Goal: Communication & Community: Answer question/provide support

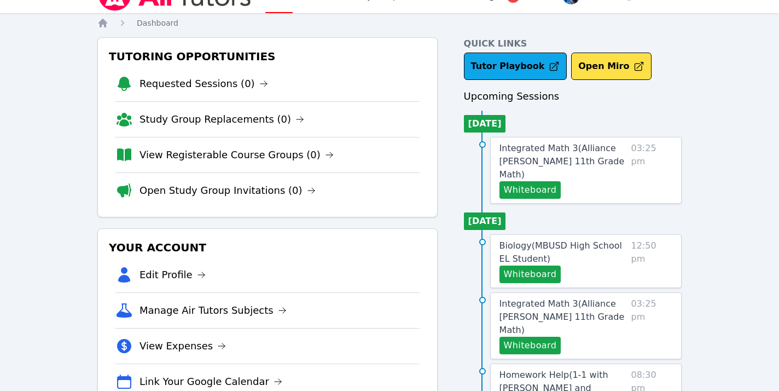
scroll to position [23, 0]
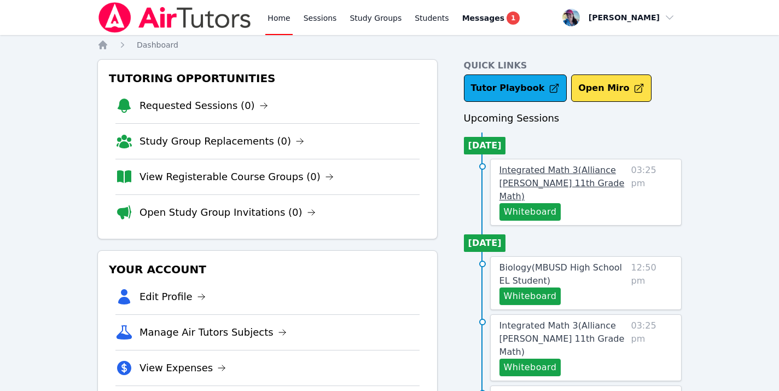
click at [575, 179] on span "Integrated Math 3 ( Alliance [PERSON_NAME] 11th Grade Math )" at bounding box center [561, 183] width 125 height 37
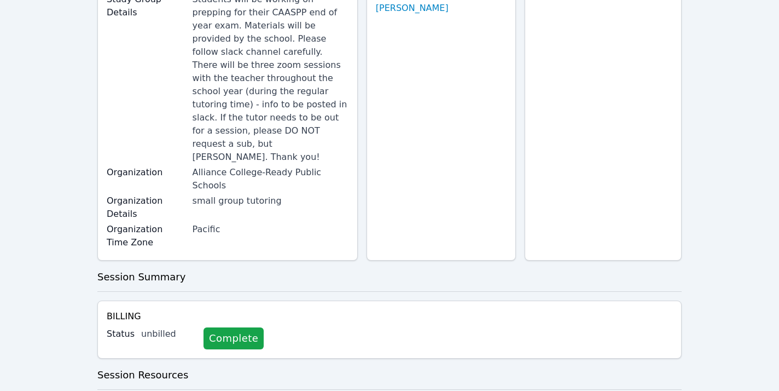
scroll to position [199, 0]
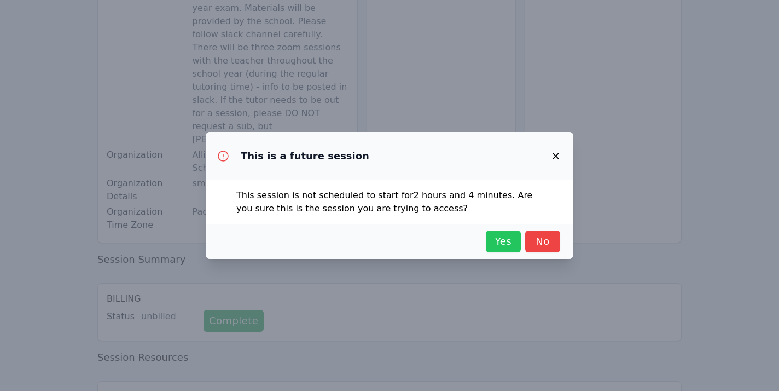
click at [491, 236] on button "Yes" at bounding box center [503, 241] width 35 height 22
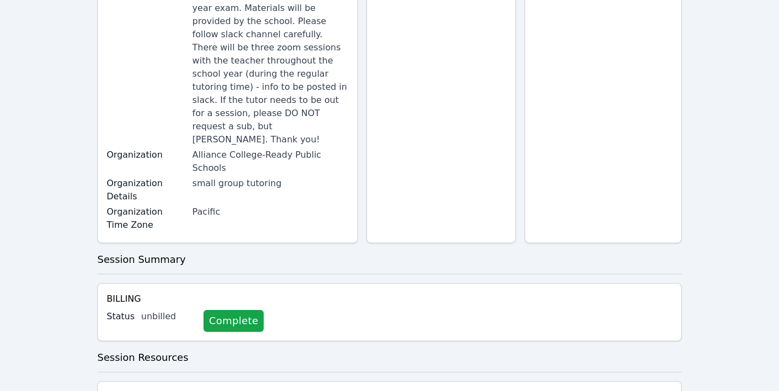
scroll to position [0, 0]
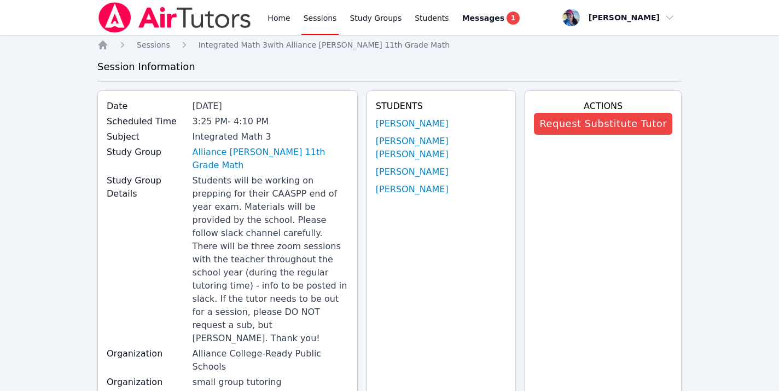
click at [262, 15] on div "Home Sessions Study Groups Students Messages 1" at bounding box center [309, 17] width 424 height 35
click at [271, 15] on link "Home" at bounding box center [278, 17] width 27 height 35
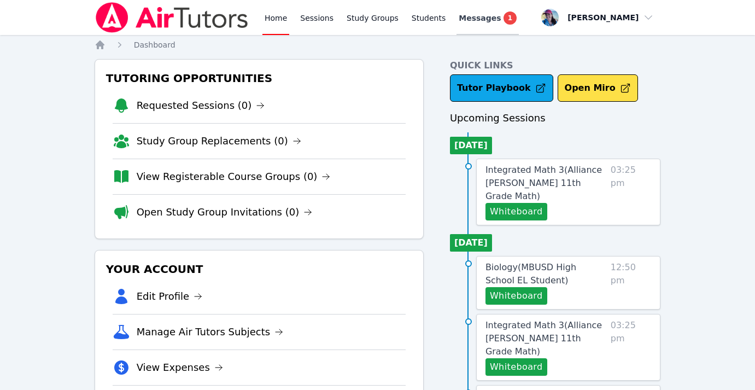
click at [457, 19] on link "Messages 1" at bounding box center [488, 17] width 62 height 35
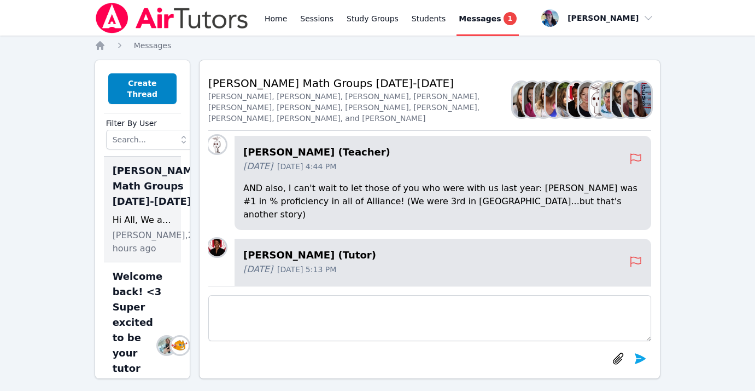
scroll to position [-369, 0]
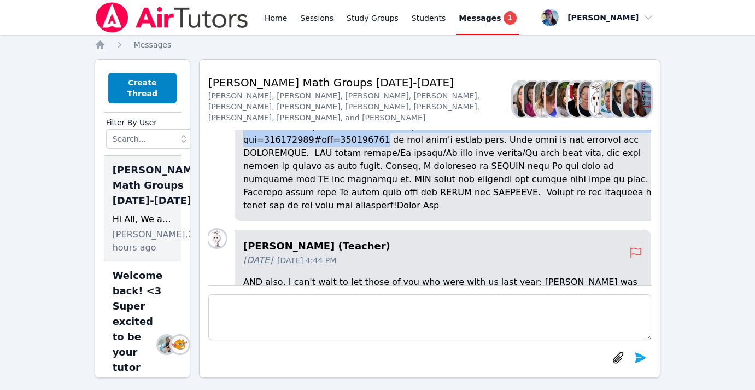
drag, startPoint x: 254, startPoint y: 178, endPoint x: 386, endPoint y: 195, distance: 133.4
click at [386, 195] on p at bounding box center [451, 94] width 417 height 236
copy p "https://docs.google.com/spreadsheets/d/1xplnO0Q5GOBY4rmLAPik9uwUOCaHH5SXYTjeGrz…"
click at [273, 16] on link "Home" at bounding box center [276, 17] width 27 height 35
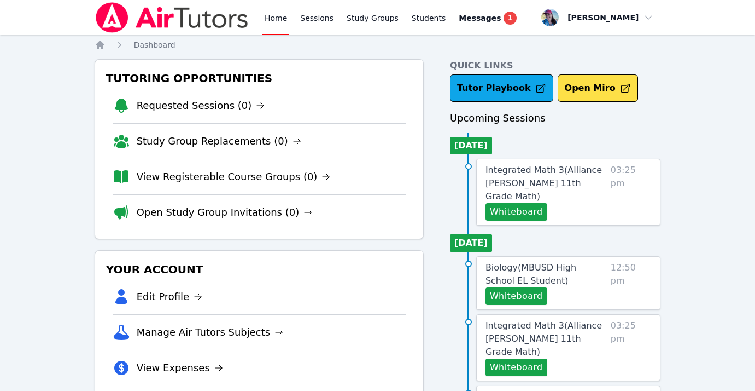
click at [531, 178] on span "Integrated Math 3 ( Alliance McKinzie 11th Grade Math )" at bounding box center [544, 183] width 117 height 37
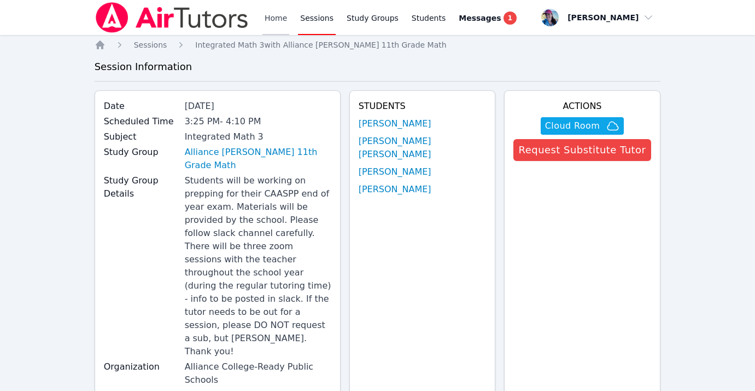
click at [272, 13] on link "Home" at bounding box center [276, 17] width 27 height 35
